Goal: Information Seeking & Learning: Learn about a topic

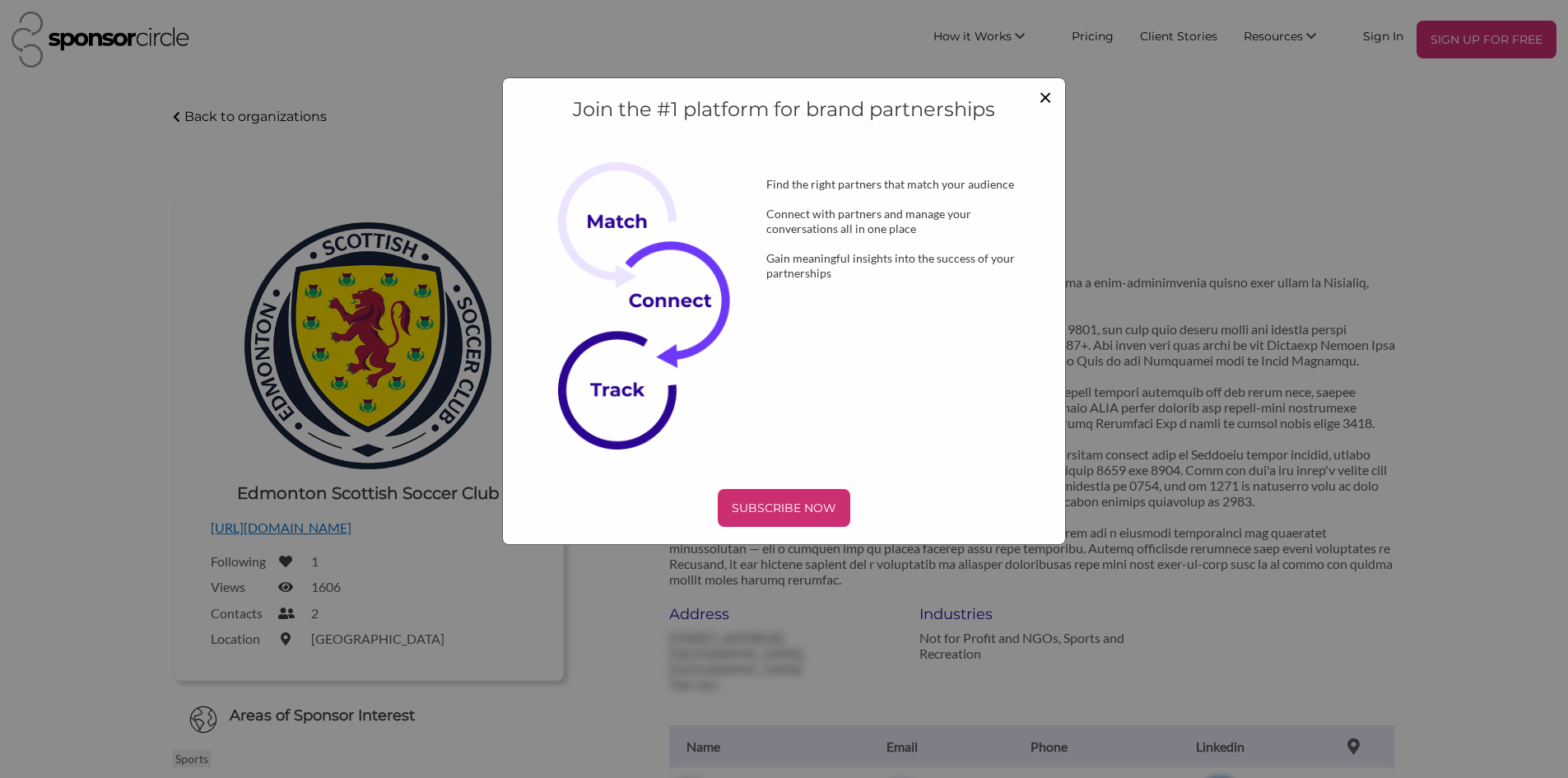
click at [1039, 105] on span "×" at bounding box center [1046, 95] width 13 height 28
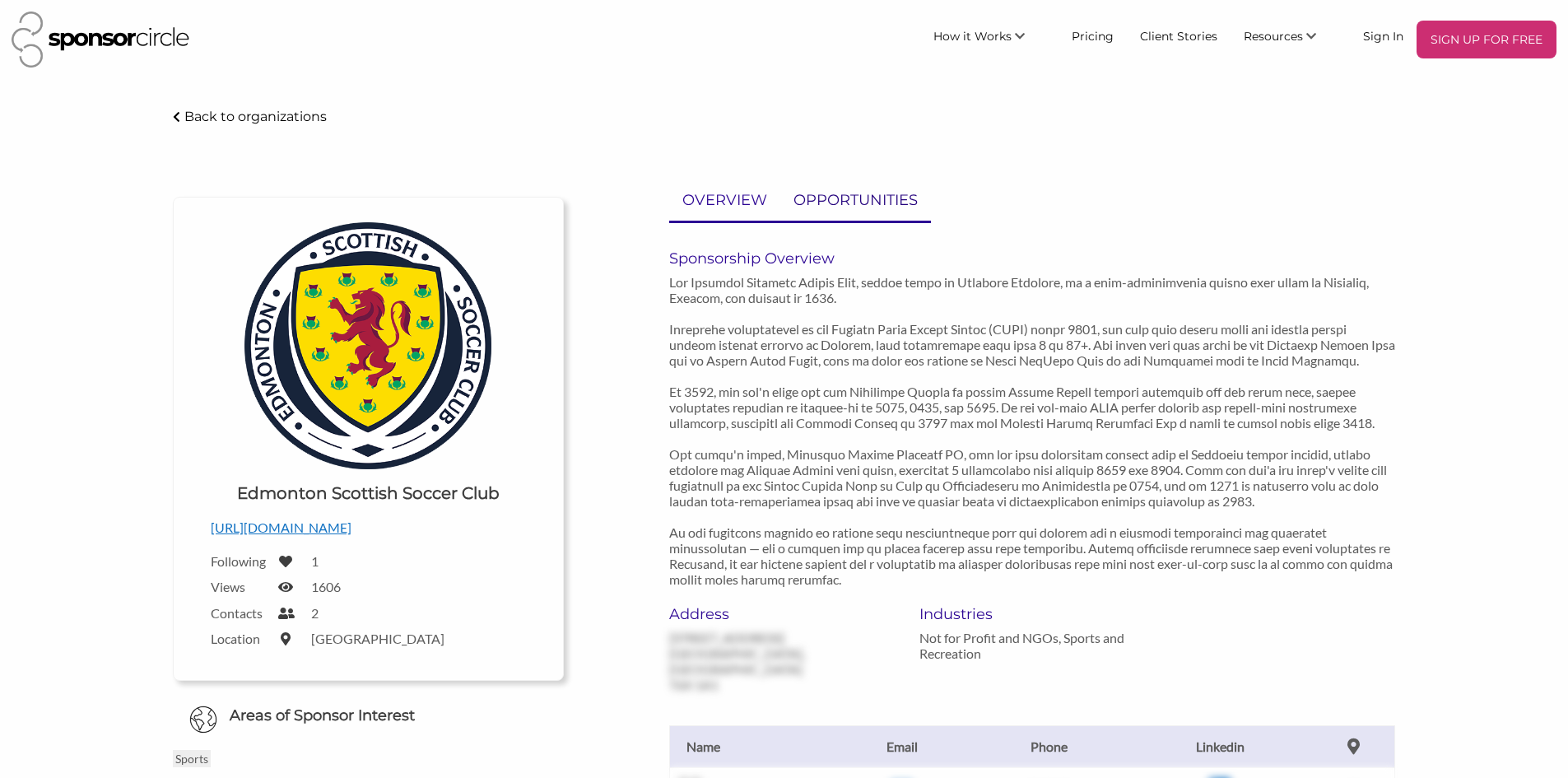
click at [855, 203] on p "OPPORTUNITIES" at bounding box center [855, 200] width 124 height 24
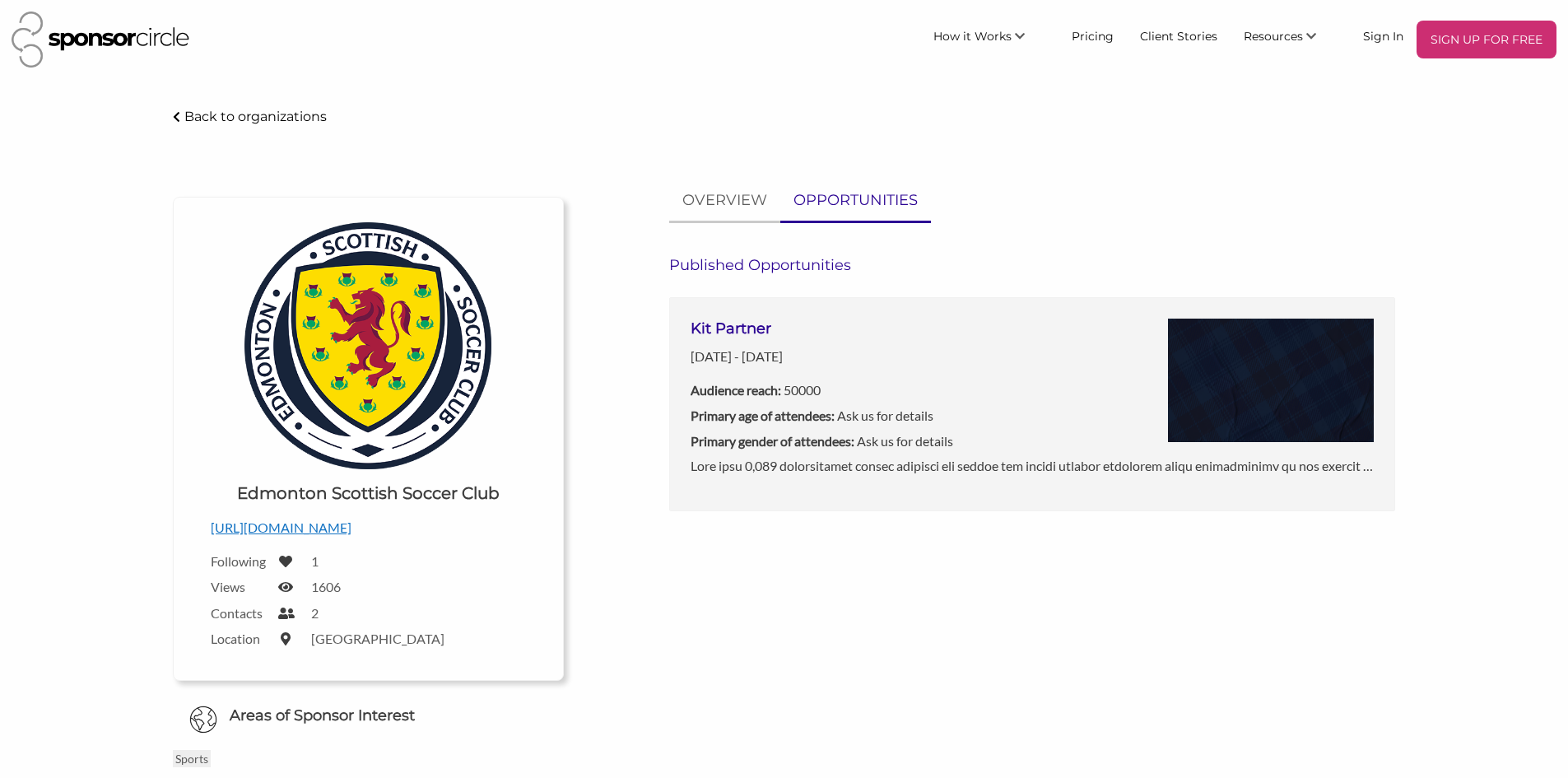
click at [764, 329] on h3 "Kit Partner" at bounding box center [822, 329] width 263 height 21
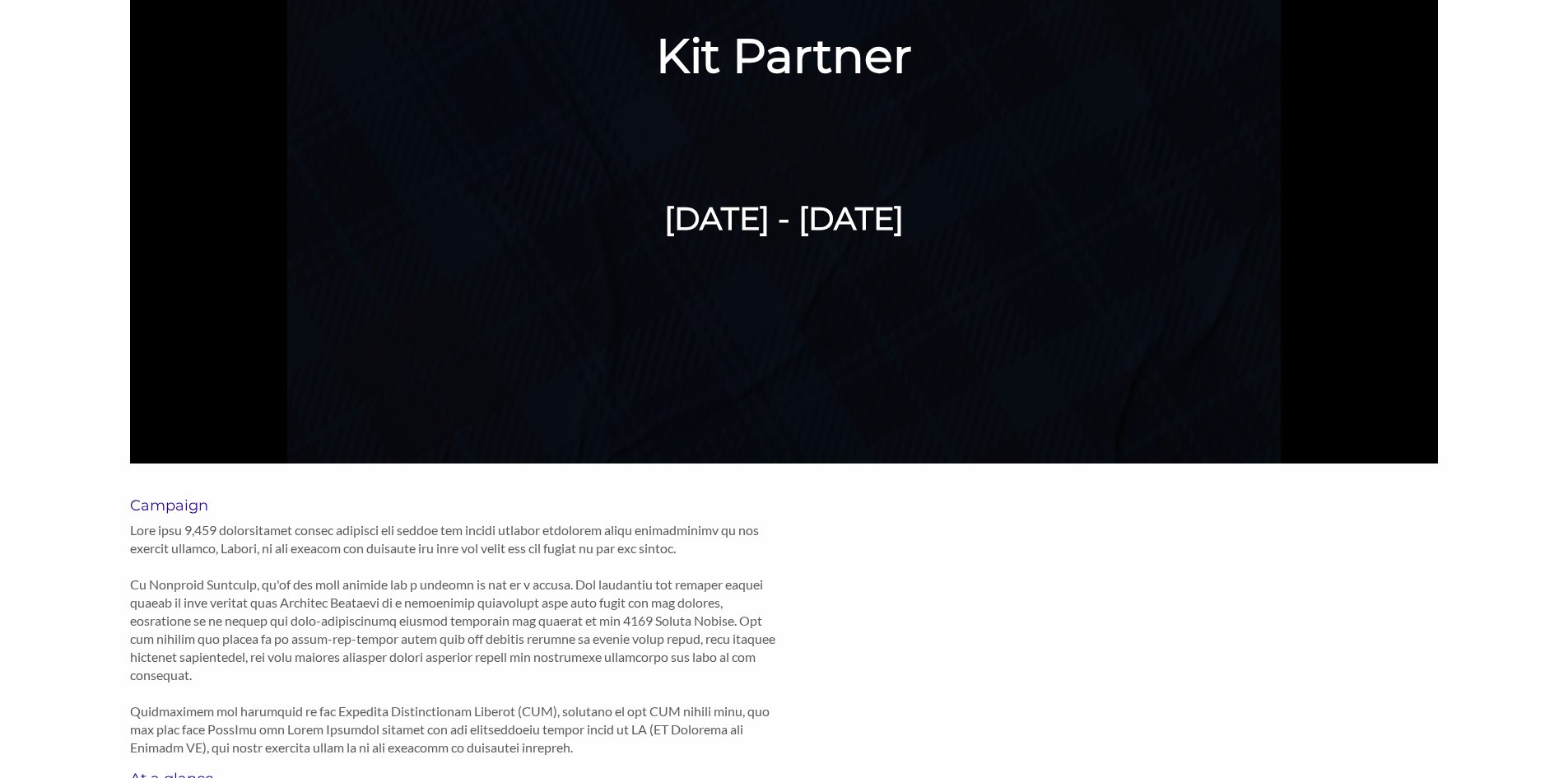
scroll to position [329, 0]
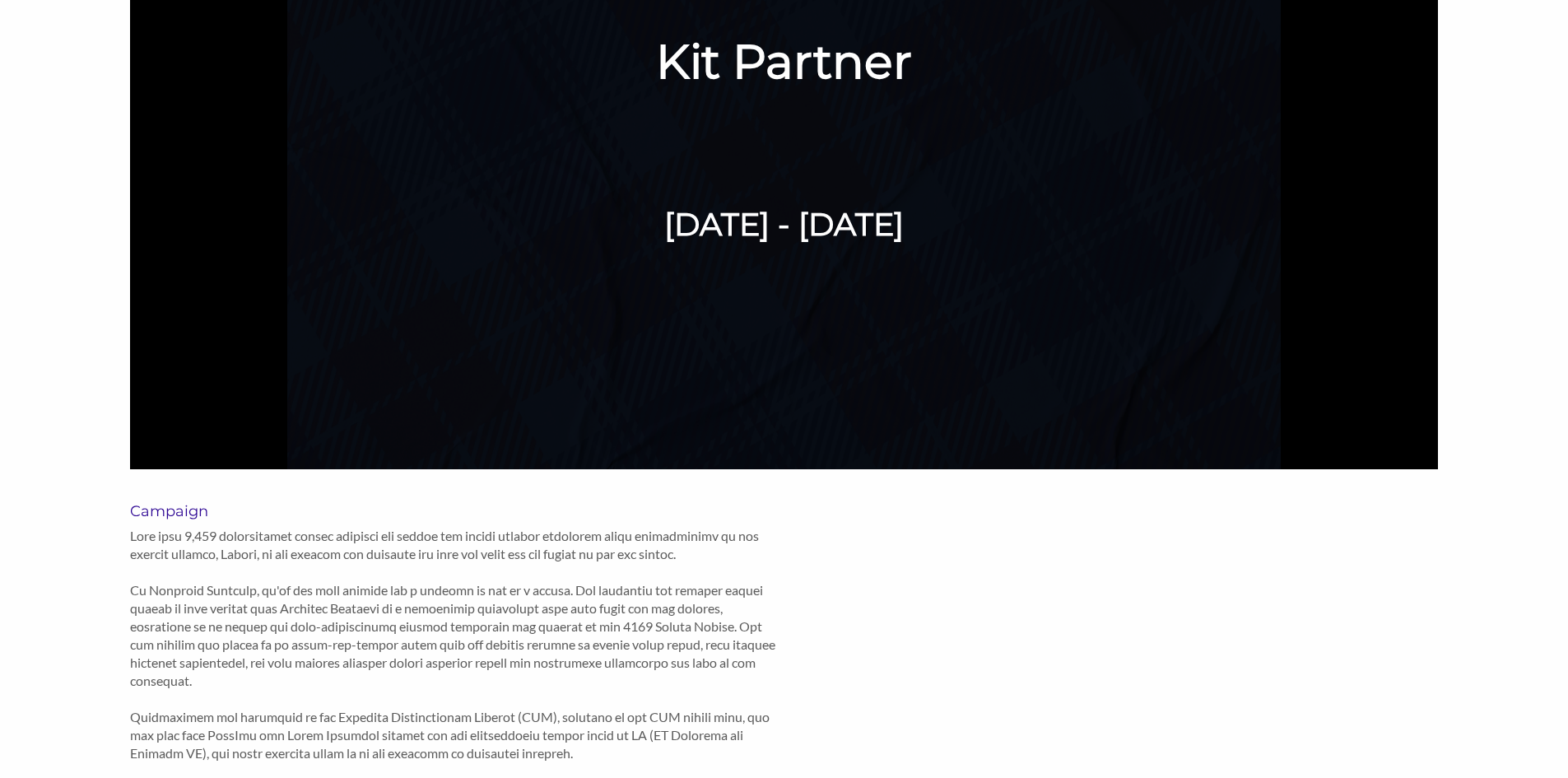
click at [682, 224] on h6 "[DATE] - [DATE]" at bounding box center [784, 225] width 628 height 44
click at [767, 68] on h1 "Kit Partner" at bounding box center [784, 62] width 941 height 63
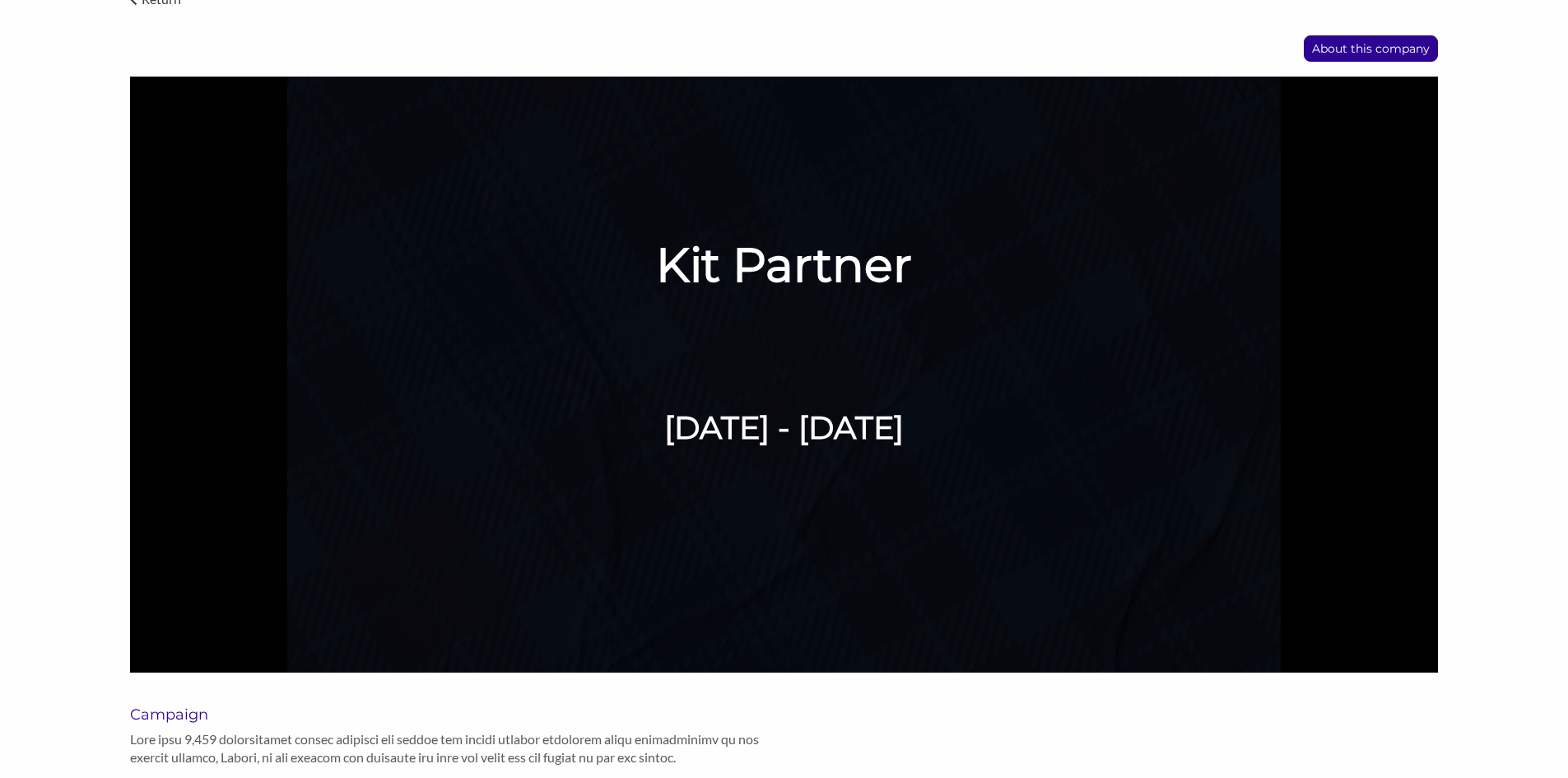
scroll to position [0, 0]
